Goal: Navigation & Orientation: Find specific page/section

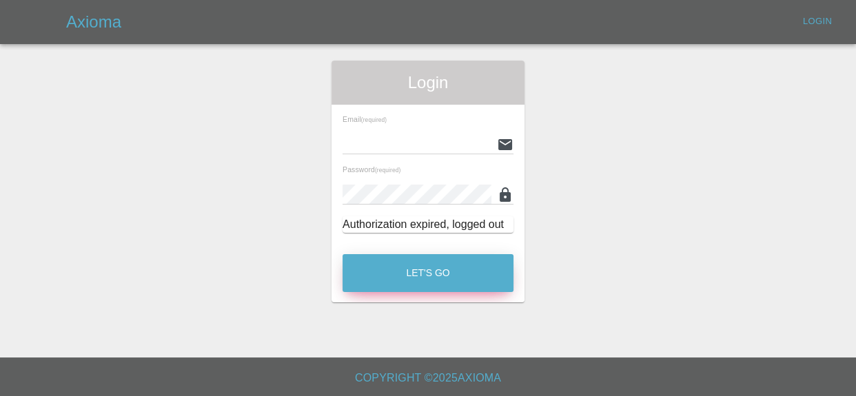
type input "kieron@ogpaintwork.uk"
click at [446, 260] on button "Let's Go" at bounding box center [427, 273] width 171 height 38
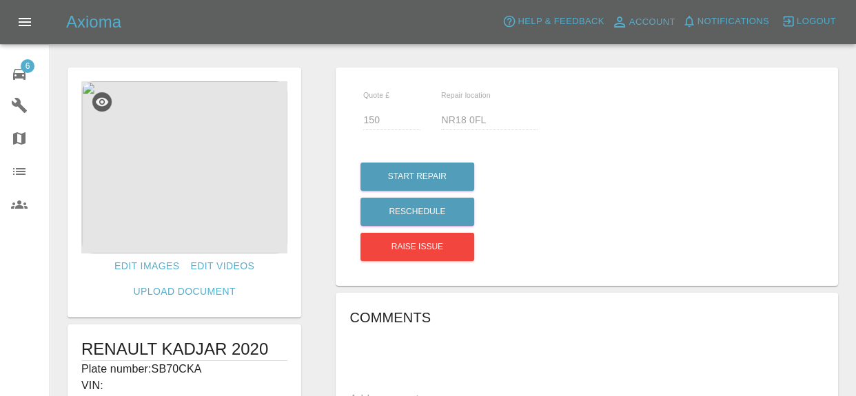
click at [21, 69] on span "6" at bounding box center [28, 66] width 14 height 14
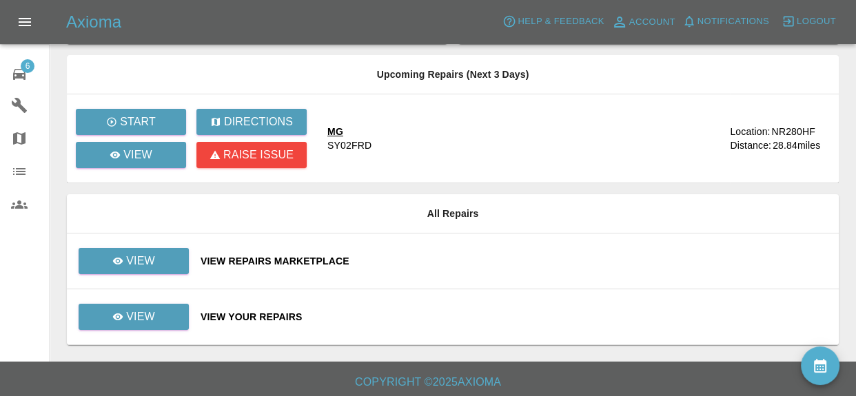
scroll to position [88, 0]
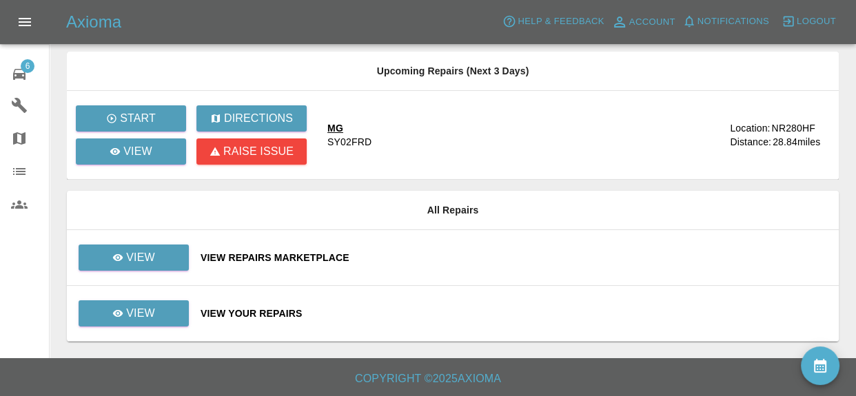
click at [301, 260] on div "View Repairs Marketplace" at bounding box center [513, 258] width 627 height 14
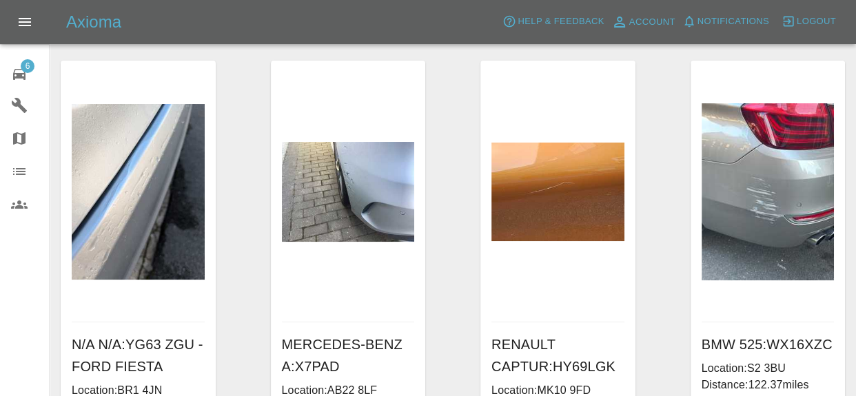
click at [29, 74] on div "6" at bounding box center [30, 73] width 39 height 20
